Goal: Find specific page/section: Find specific page/section

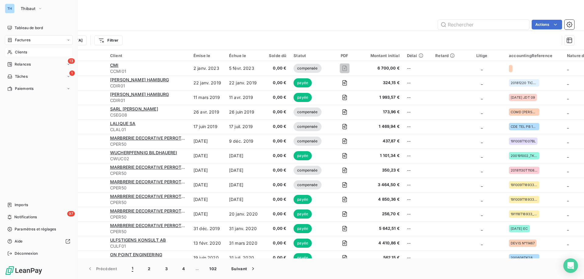
drag, startPoint x: 9, startPoint y: 65, endPoint x: 15, endPoint y: 51, distance: 15.1
click at [15, 51] on span "Clients" at bounding box center [21, 52] width 12 height 5
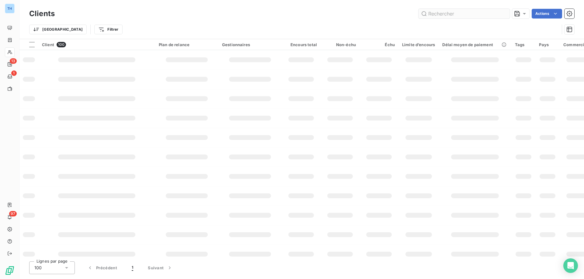
click at [474, 12] on input "text" at bounding box center [463, 14] width 91 height 10
click at [474, 11] on input "text" at bounding box center [463, 14] width 91 height 10
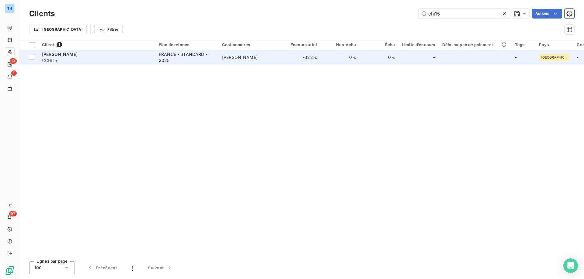
type input "chi15"
click at [118, 60] on span "CCHI15" at bounding box center [96, 60] width 109 height 6
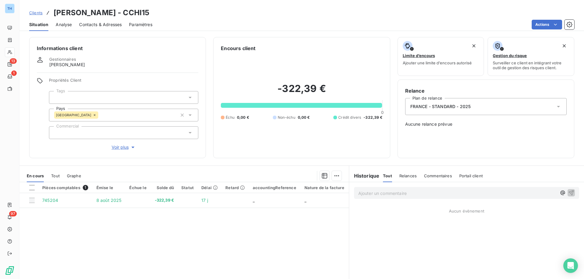
click at [119, 149] on span "Voir plus" at bounding box center [124, 147] width 24 height 6
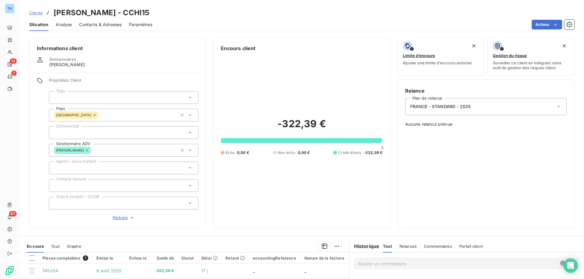
click at [100, 100] on div at bounding box center [123, 97] width 149 height 13
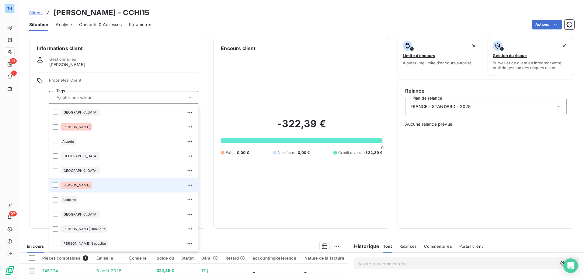
click at [117, 184] on div "[PERSON_NAME]" at bounding box center [127, 186] width 134 height 10
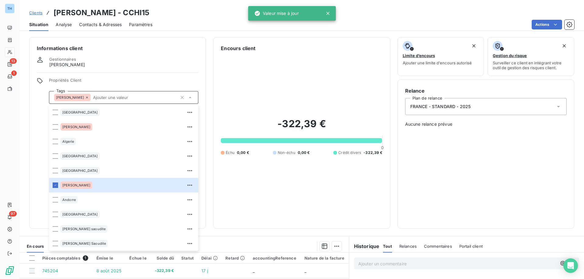
click at [32, 131] on div "Informations client Gestionnaires [PERSON_NAME] Propriétés Client Tags [GEOGRAP…" at bounding box center [117, 133] width 177 height 192
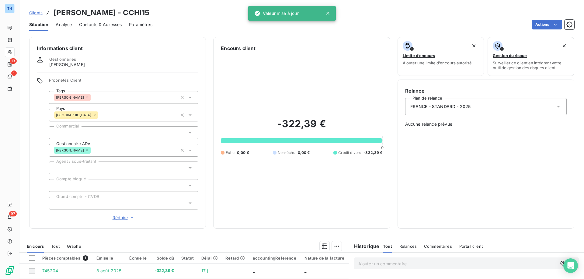
scroll to position [30, 0]
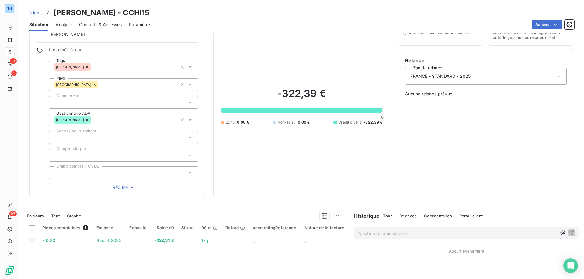
click at [103, 102] on div at bounding box center [123, 102] width 149 height 13
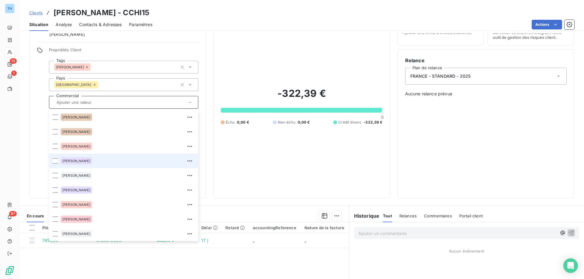
click at [99, 161] on div "[PERSON_NAME]" at bounding box center [127, 161] width 134 height 10
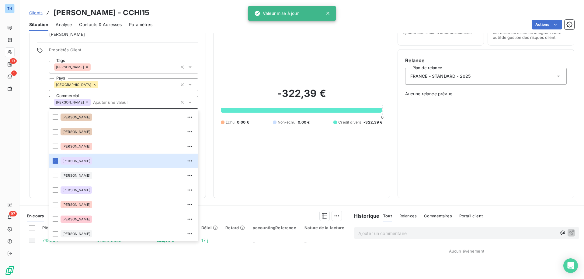
click at [40, 123] on div "Propriétés Client Tags Amandine Wigno Pays [GEOGRAPHIC_DATA] Commercial [PERSON…" at bounding box center [117, 118] width 161 height 143
